Goal: Task Accomplishment & Management: Manage account settings

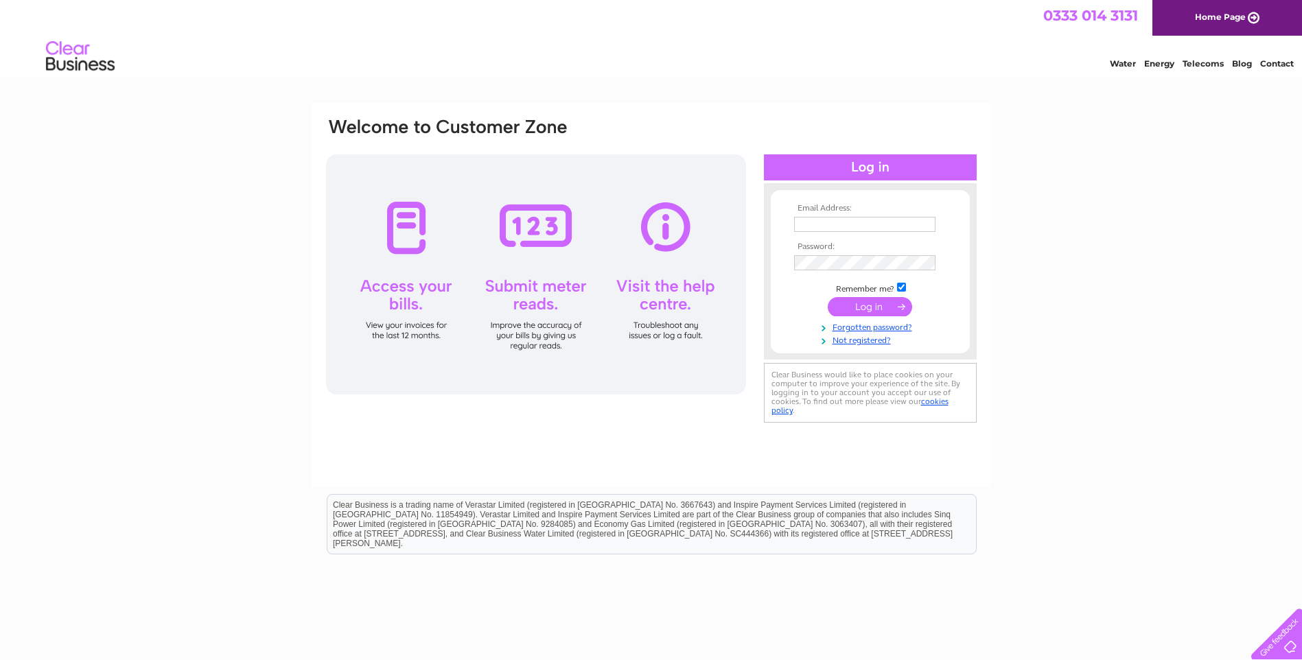
type input "[EMAIL_ADDRESS][DOMAIN_NAME]"
click at [873, 303] on input "submit" at bounding box center [870, 306] width 84 height 19
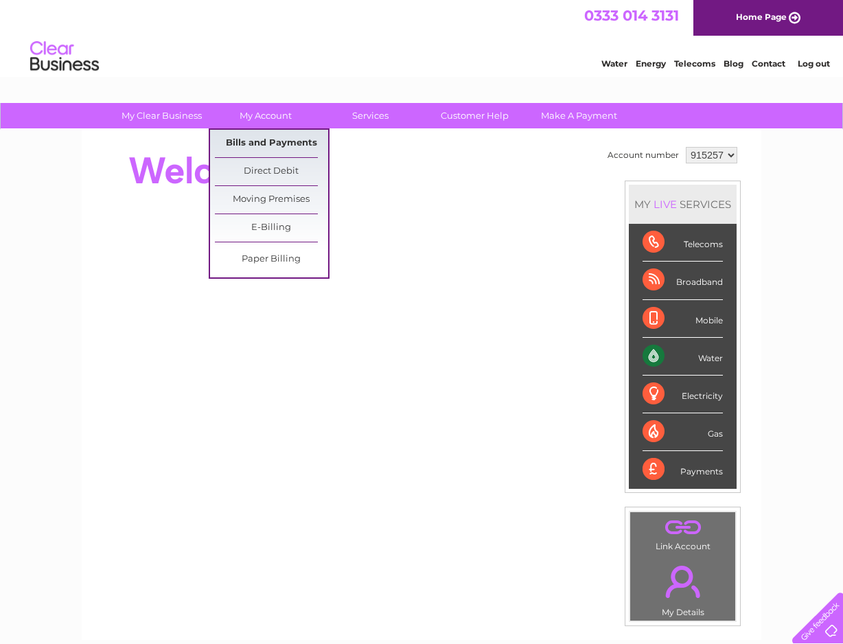
click at [265, 140] on link "Bills and Payments" at bounding box center [271, 143] width 113 height 27
click at [278, 145] on link "Bills and Payments" at bounding box center [271, 143] width 113 height 27
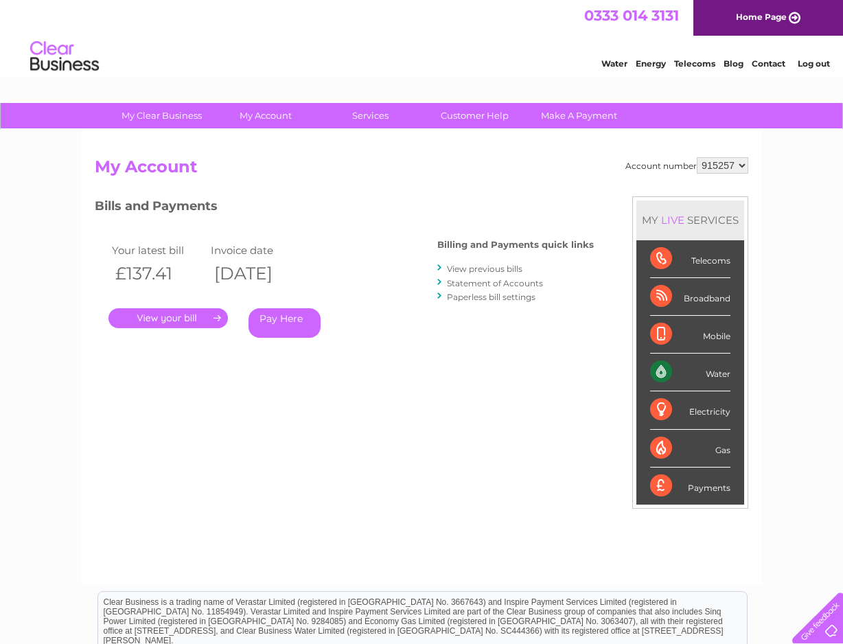
click at [491, 271] on link "View previous bills" at bounding box center [485, 269] width 76 height 10
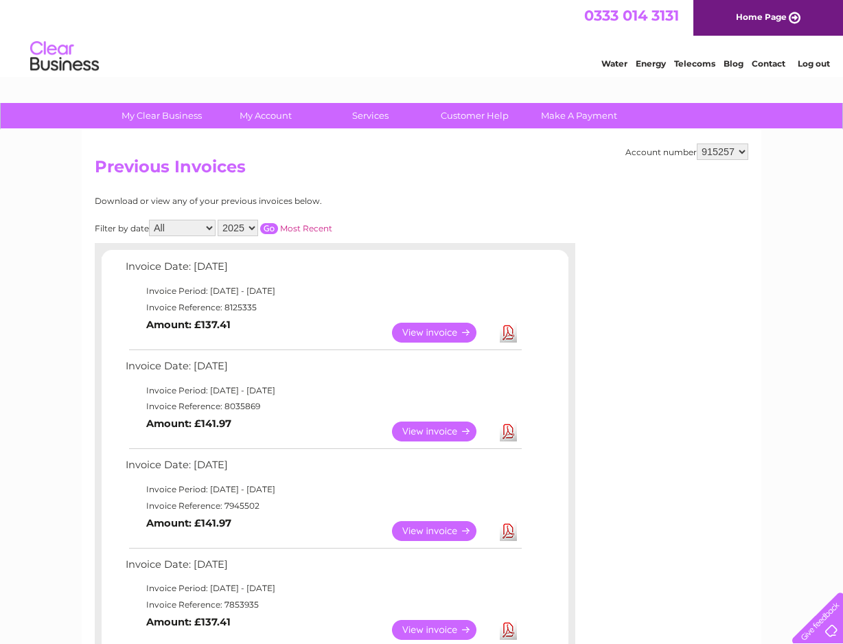
click at [467, 329] on link "View" at bounding box center [442, 333] width 101 height 20
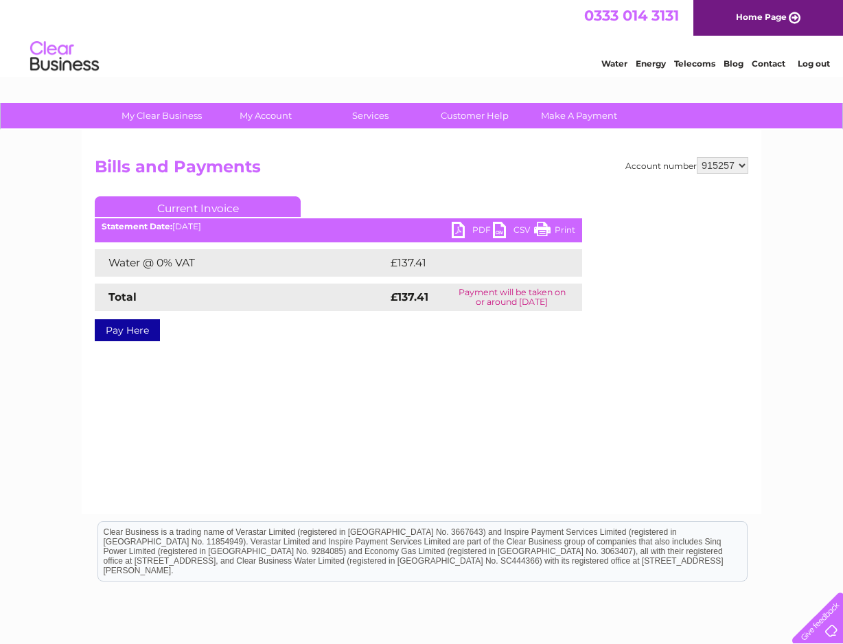
click at [458, 231] on link "PDF" at bounding box center [472, 232] width 41 height 20
